Goal: Transaction & Acquisition: Purchase product/service

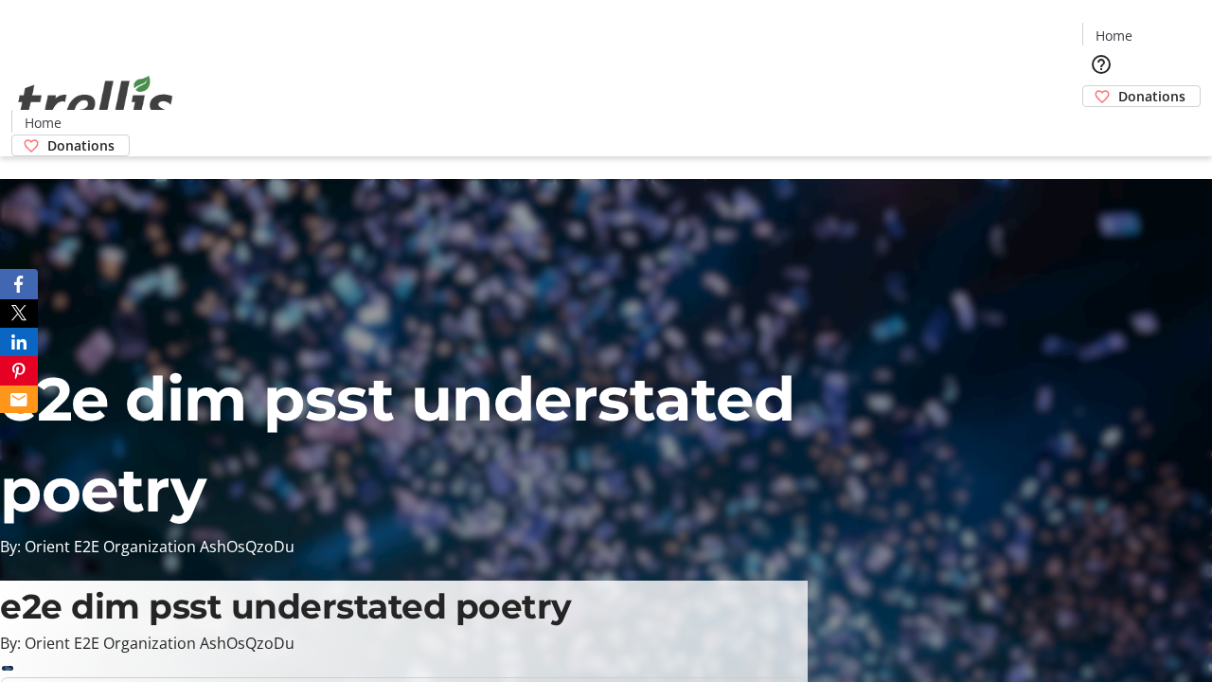
click at [1118, 86] on span "Donations" at bounding box center [1151, 96] width 67 height 20
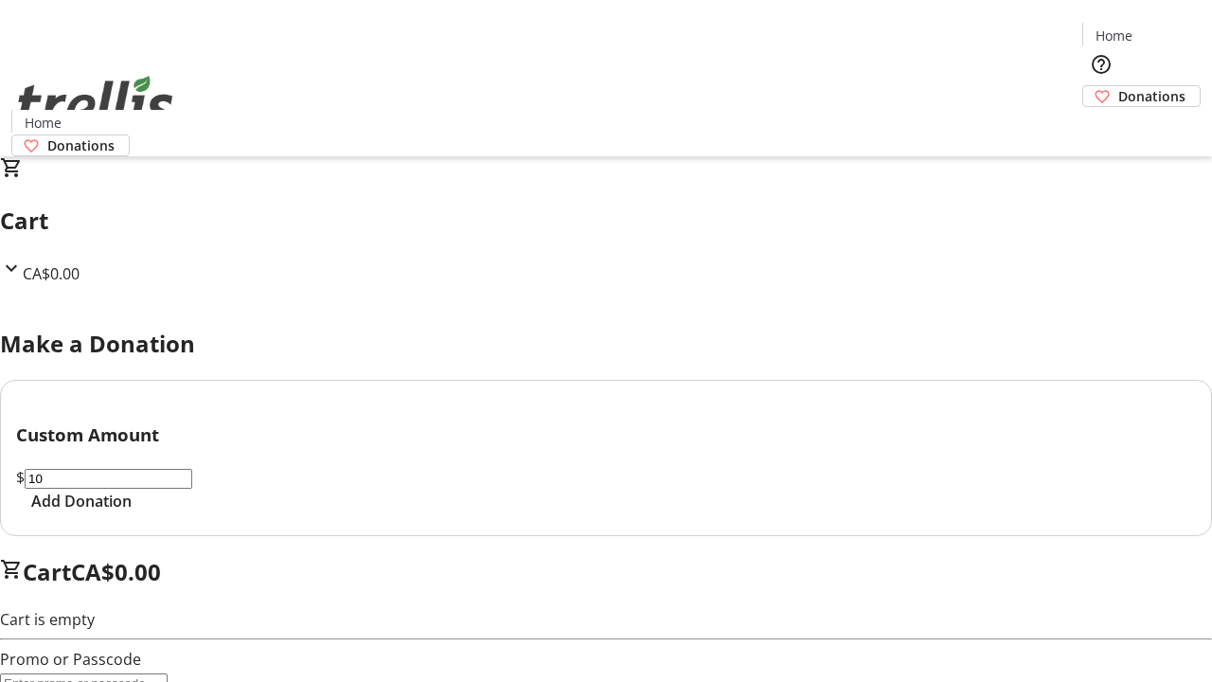
click at [132, 512] on span "Add Donation" at bounding box center [81, 500] width 100 height 23
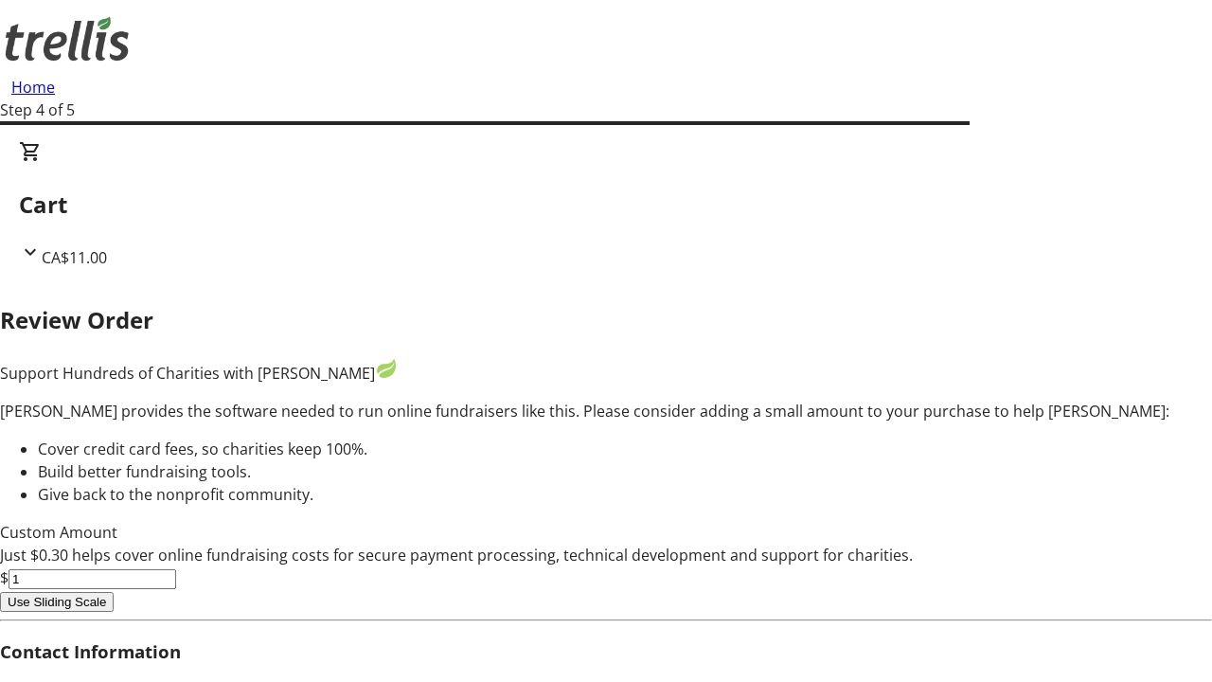
type input "5"
